Goal: Information Seeking & Learning: Learn about a topic

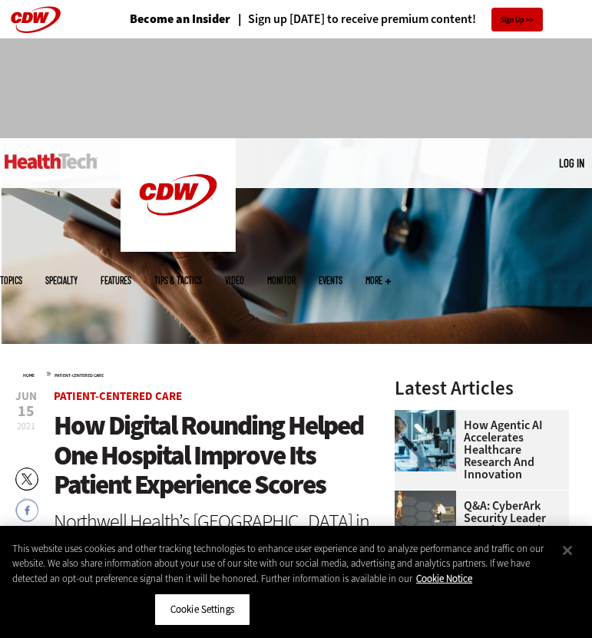
click at [105, 47] on div at bounding box center [296, 81] width 559 height 87
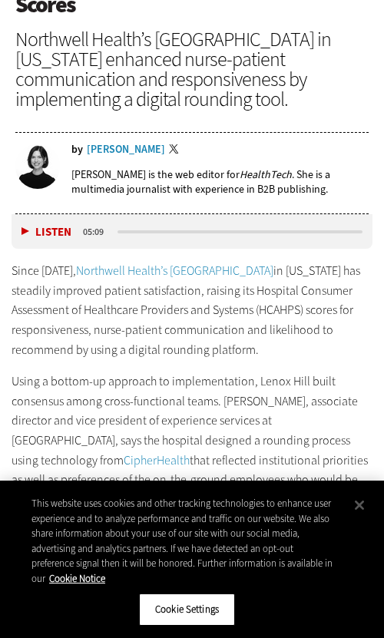
scroll to position [559, 0]
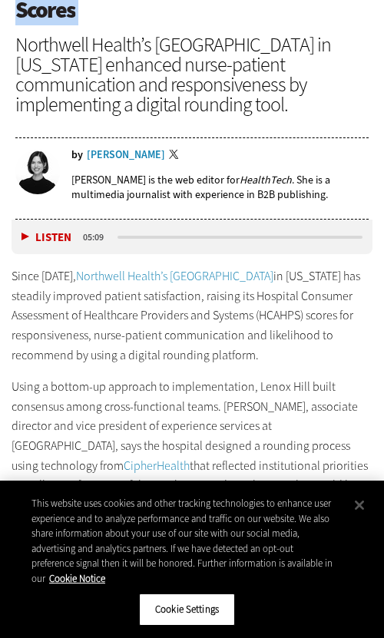
scroll to position [0, 0]
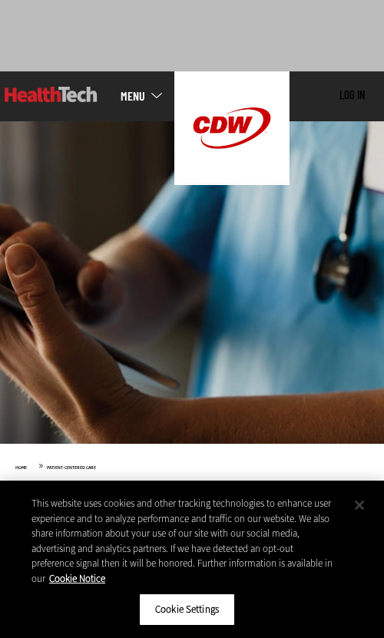
click at [358, 503] on button "Close" at bounding box center [360, 506] width 34 height 34
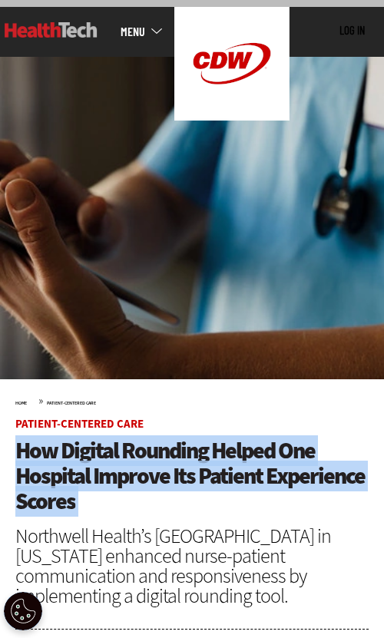
scroll to position [86, 0]
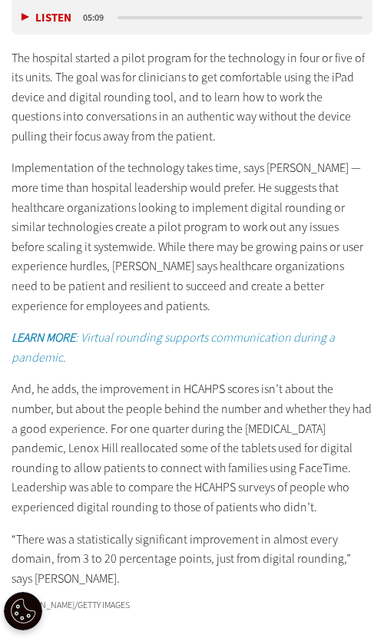
scroll to position [3025, 0]
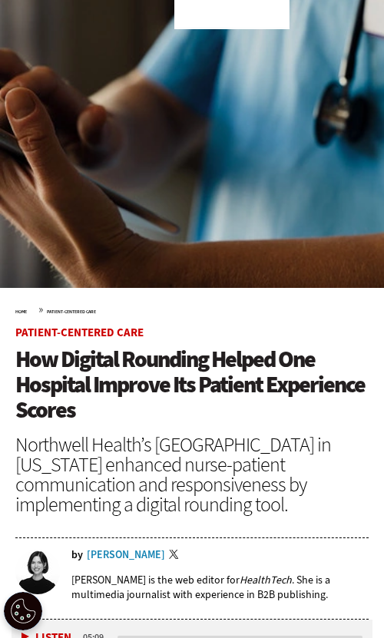
scroll to position [297, 0]
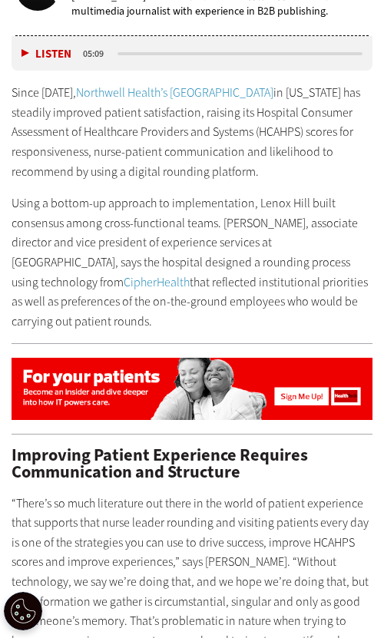
scroll to position [299, 0]
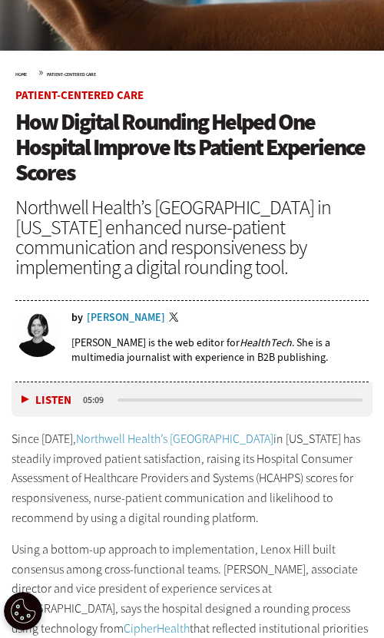
scroll to position [387, 0]
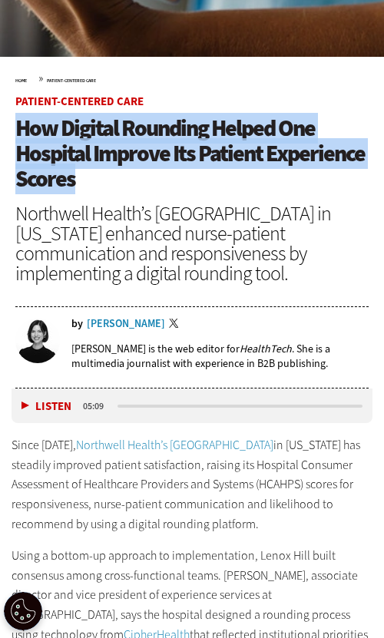
drag, startPoint x: 21, startPoint y: 127, endPoint x: 77, endPoint y: 171, distance: 71.6
click at [77, 171] on h1 "How Digital Rounding Helped One Hospital Improve Its Patient Experience Scores" at bounding box center [191, 154] width 353 height 76
copy span "How Digital Rounding Helped One Hospital Improve Its Patient Experience Scores"
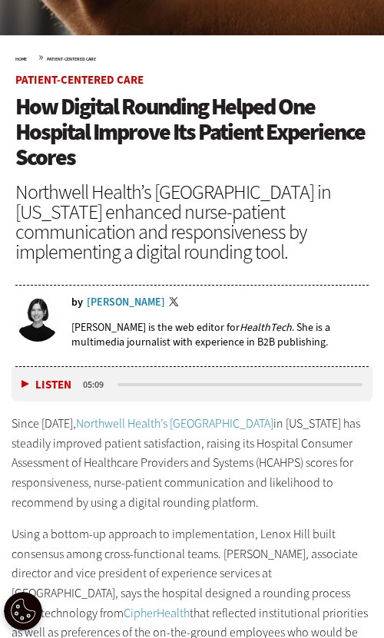
scroll to position [147, 0]
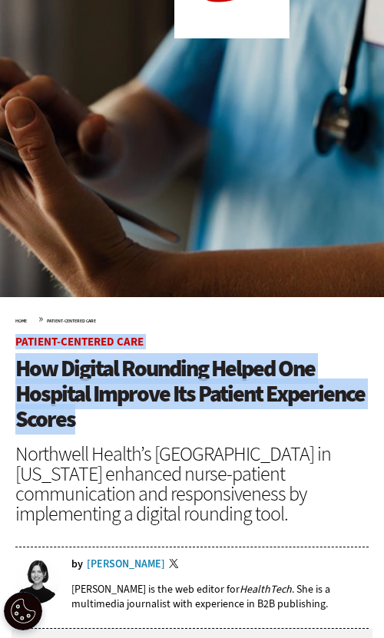
drag, startPoint x: 83, startPoint y: 416, endPoint x: 12, endPoint y: 339, distance: 104.9
copy div "Close New AI Research From CDW See how IT leaders are tackling AI opportunities…"
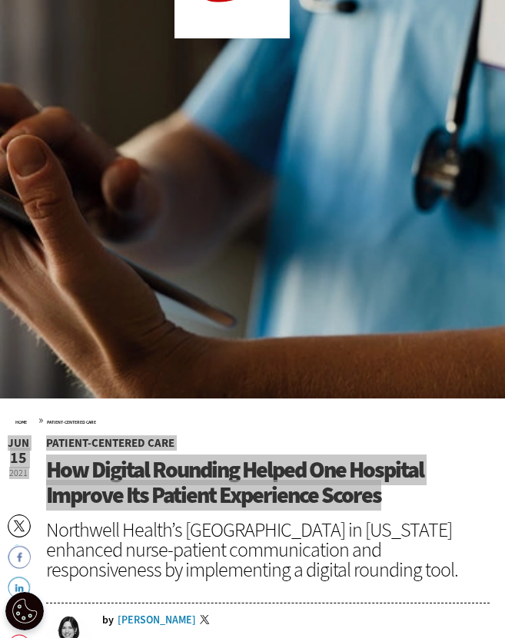
scroll to position [0, 0]
